Goal: Task Accomplishment & Management: Use online tool/utility

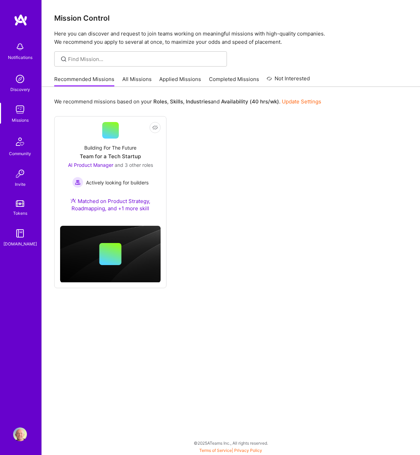
click at [138, 80] on link "All Missions" at bounding box center [136, 81] width 29 height 11
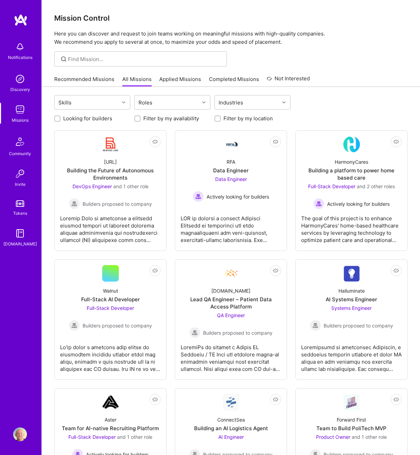
click at [86, 120] on label "Looking for builders" at bounding box center [87, 118] width 49 height 7
click at [60, 120] on input "Looking for builders" at bounding box center [58, 119] width 5 height 5
checkbox input "true"
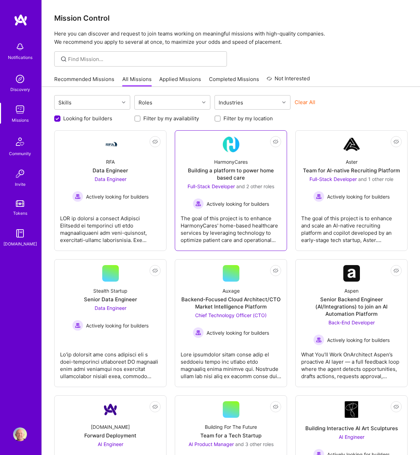
drag, startPoint x: 115, startPoint y: 143, endPoint x: 210, endPoint y: 152, distance: 95.7
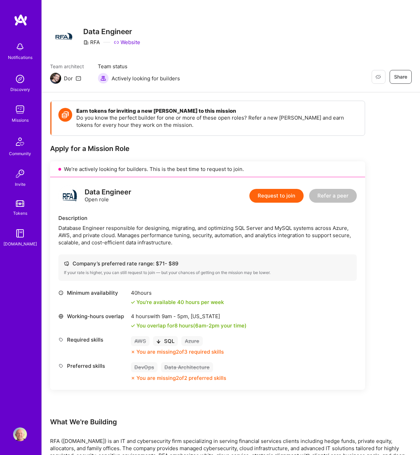
click at [378, 139] on div "Earn tokens for inviting a new [PERSON_NAME] to this mission Do you know the pe…" at bounding box center [230, 462] width 361 height 723
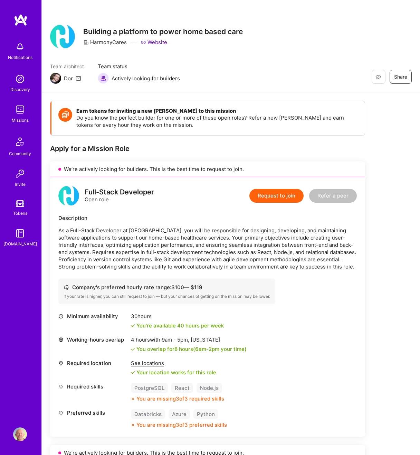
click at [263, 73] on div "Restore Not Interested Share" at bounding box center [333, 77] width 155 height 14
